Goal: Task Accomplishment & Management: Use online tool/utility

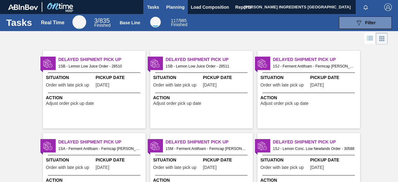
click at [174, 6] on span "Planning" at bounding box center [176, 6] width 18 height 7
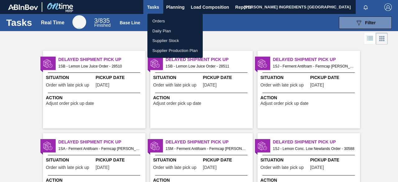
click at [163, 21] on li "Orders" at bounding box center [175, 21] width 55 height 10
